Goal: Find specific page/section: Find specific page/section

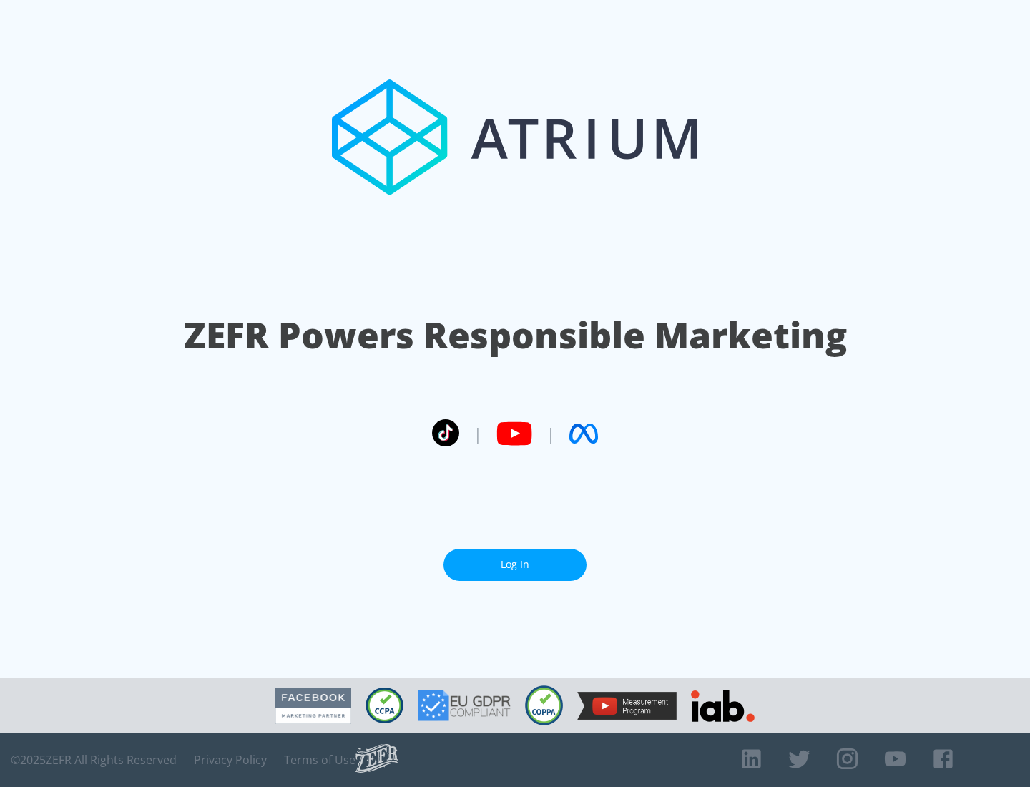
click at [515, 564] on link "Log In" at bounding box center [514, 565] width 143 height 32
